Goal: Information Seeking & Learning: Learn about a topic

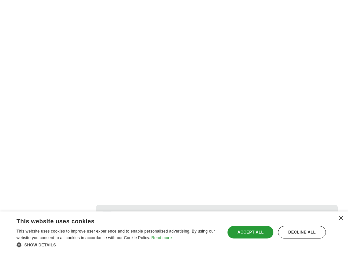
scroll to position [1515, 0]
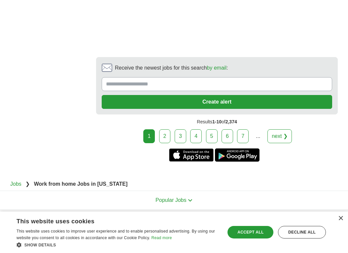
click at [213, 129] on link "5" at bounding box center [212, 136] width 12 height 14
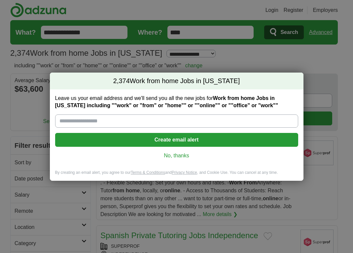
click at [179, 156] on link "No, thanks" at bounding box center [176, 155] width 232 height 7
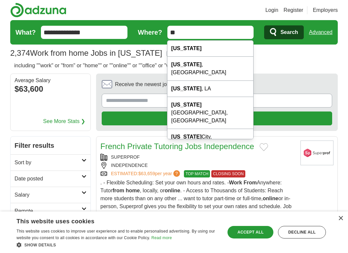
type input "*"
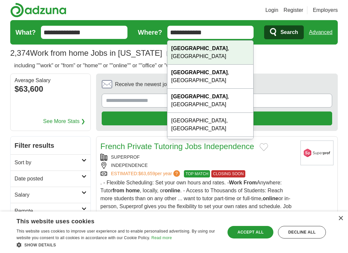
click at [196, 49] on strong "[GEOGRAPHIC_DATA]" at bounding box center [199, 49] width 56 height 6
type input "**********"
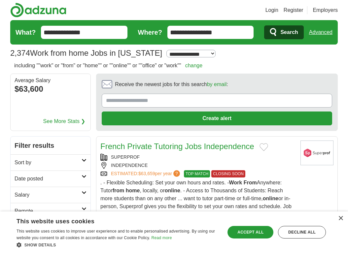
click at [279, 36] on button "Search" at bounding box center [283, 32] width 39 height 14
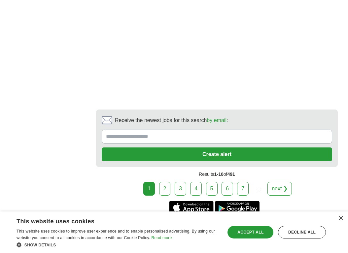
scroll to position [1345, 0]
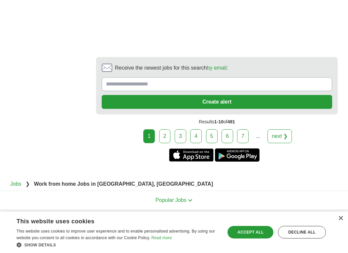
click at [166, 137] on link "2" at bounding box center [165, 136] width 12 height 14
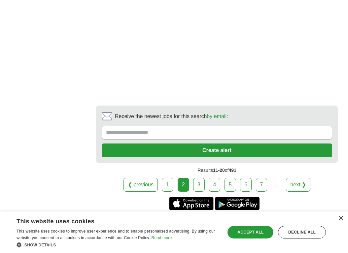
scroll to position [1354, 0]
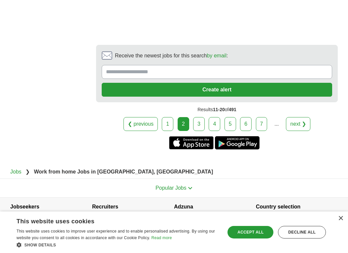
click at [200, 126] on link "3" at bounding box center [199, 124] width 12 height 14
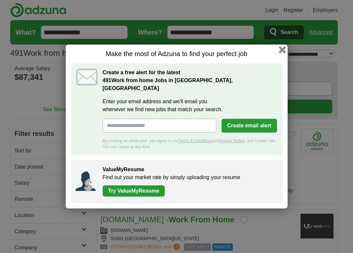
click at [284, 53] on button "button" at bounding box center [281, 49] width 7 height 7
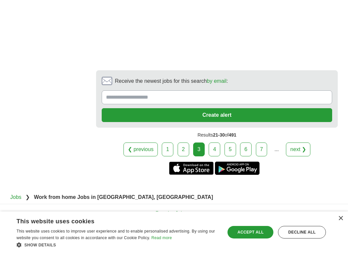
scroll to position [1367, 0]
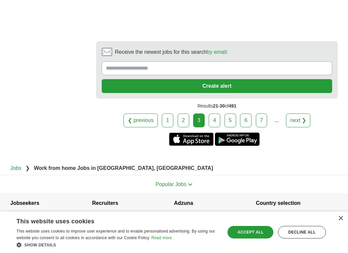
click at [217, 114] on link "4" at bounding box center [215, 121] width 12 height 14
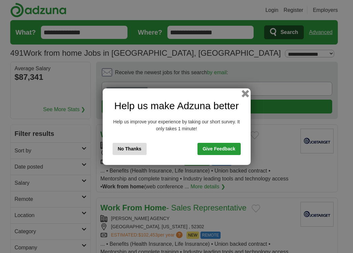
click at [244, 93] on button "button" at bounding box center [244, 93] width 7 height 7
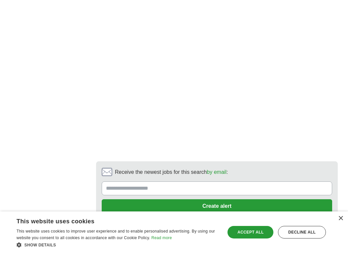
scroll to position [1281, 0]
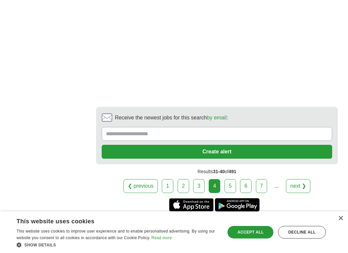
click at [231, 179] on link "5" at bounding box center [230, 186] width 12 height 14
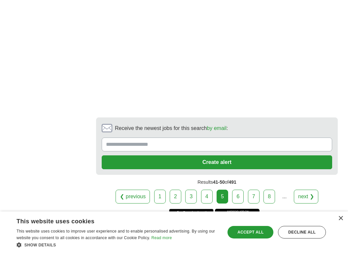
scroll to position [1434, 0]
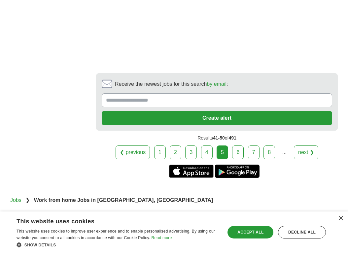
click at [240, 146] on link "6" at bounding box center [238, 153] width 12 height 14
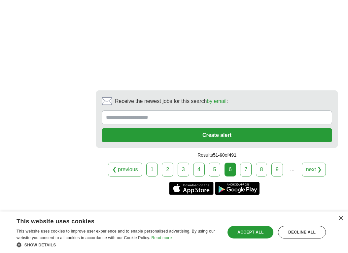
scroll to position [1477, 0]
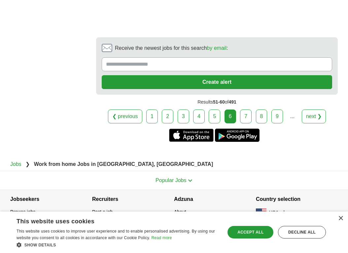
click at [280, 117] on link "9" at bounding box center [277, 117] width 12 height 14
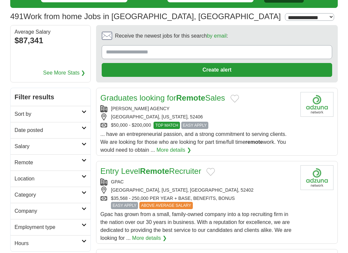
scroll to position [74, 0]
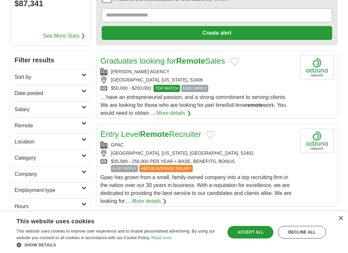
click at [150, 203] on link "More details ❯" at bounding box center [149, 201] width 35 height 8
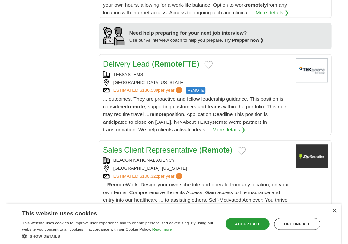
scroll to position [698, 0]
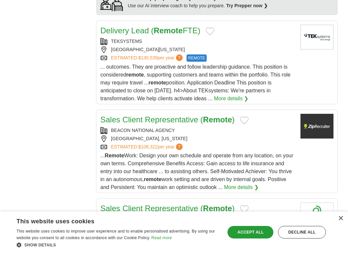
click at [258, 184] on link "More details ❯" at bounding box center [241, 188] width 35 height 8
